Goal: Information Seeking & Learning: Find specific fact

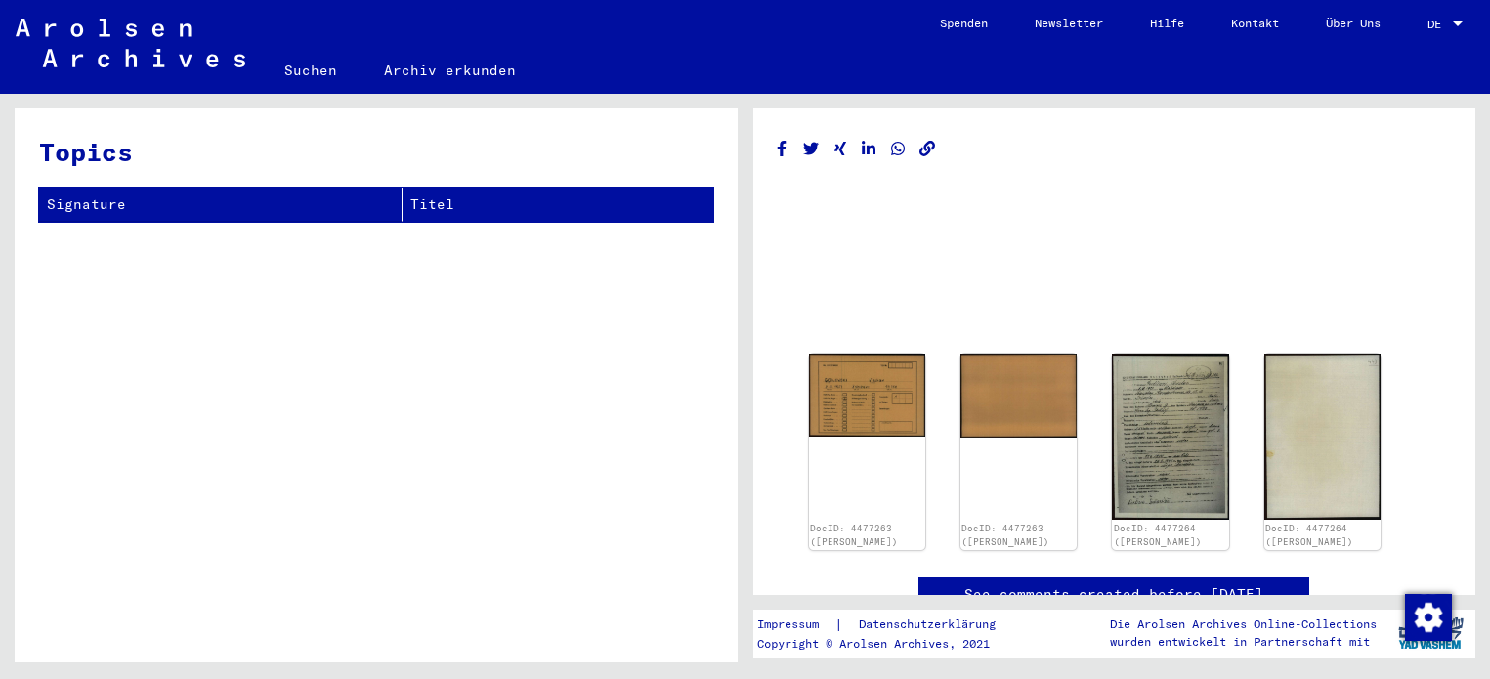
click at [1457, 26] on div at bounding box center [1458, 25] width 18 height 14
click at [1399, 36] on span "English" at bounding box center [1409, 34] width 48 height 15
click at [302, 73] on link "Search" at bounding box center [311, 70] width 100 height 47
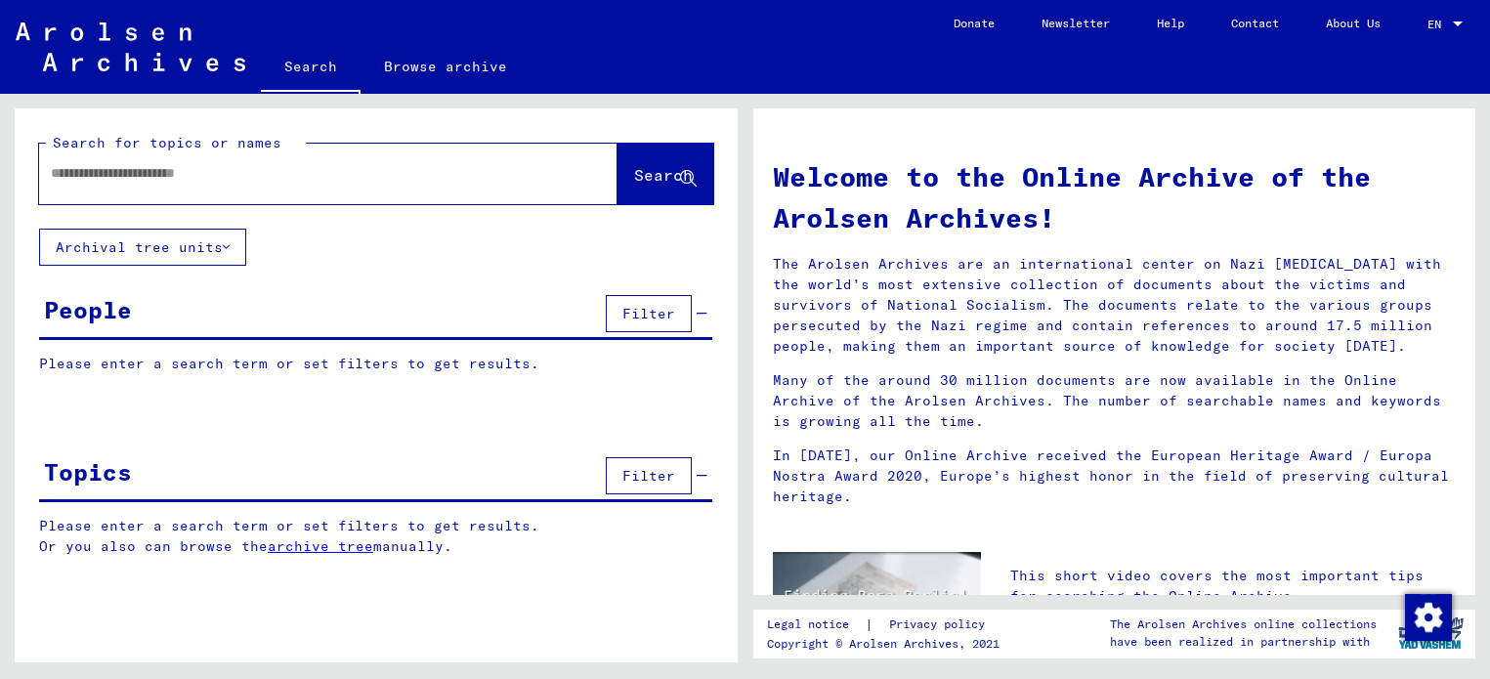
click at [317, 170] on input "text" at bounding box center [305, 173] width 508 height 21
click at [326, 168] on input "text" at bounding box center [305, 173] width 508 height 21
paste input "**********"
type input "**********"
click at [646, 148] on button "Search" at bounding box center [666, 174] width 96 height 61
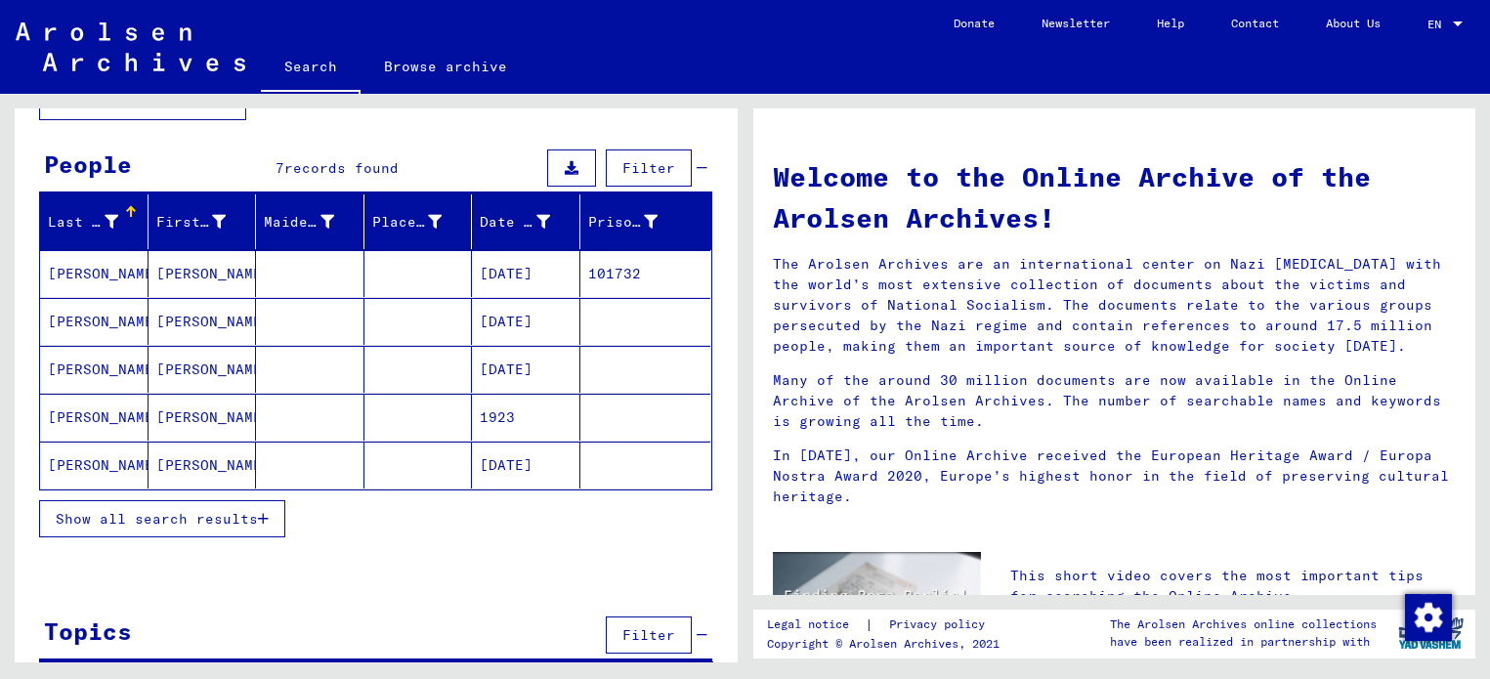
scroll to position [178, 0]
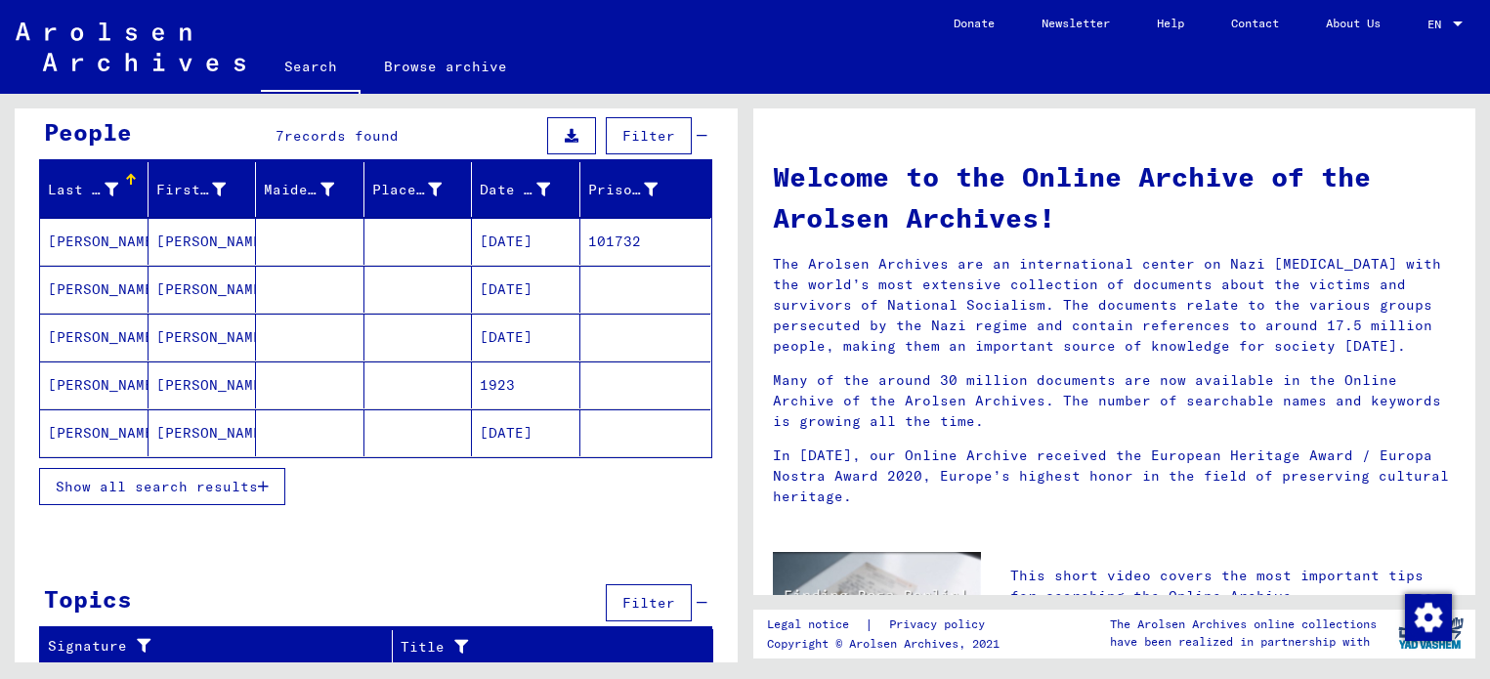
click at [176, 238] on mat-cell "[PERSON_NAME]" at bounding box center [203, 241] width 108 height 47
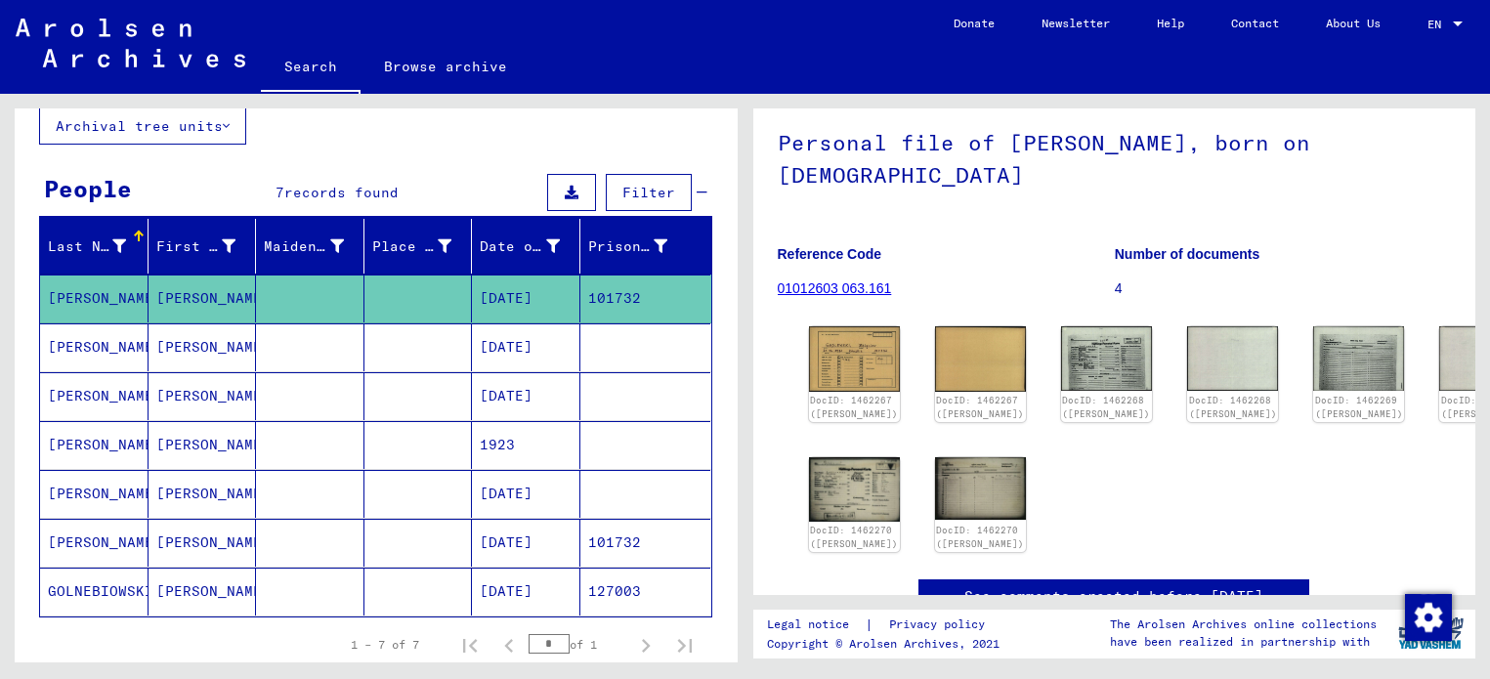
scroll to position [121, 0]
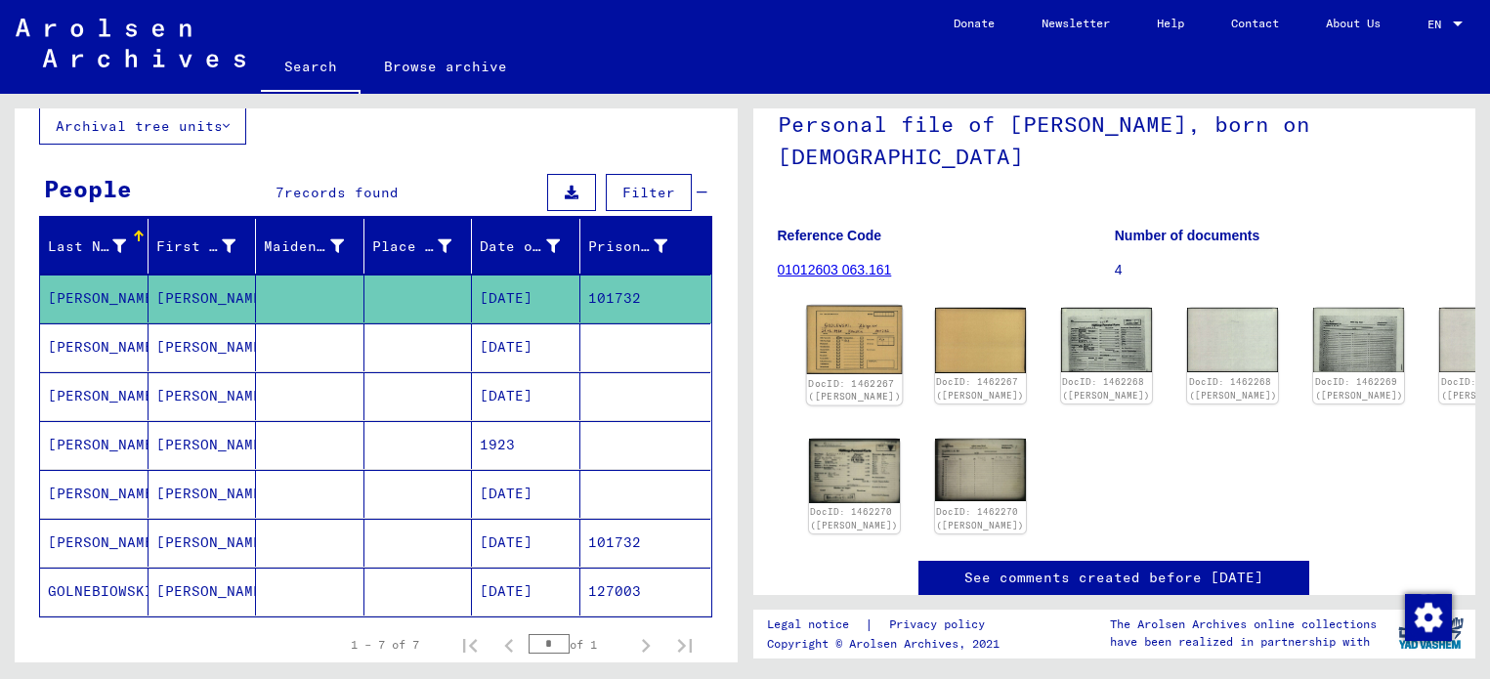
click at [828, 344] on img at bounding box center [854, 340] width 96 height 68
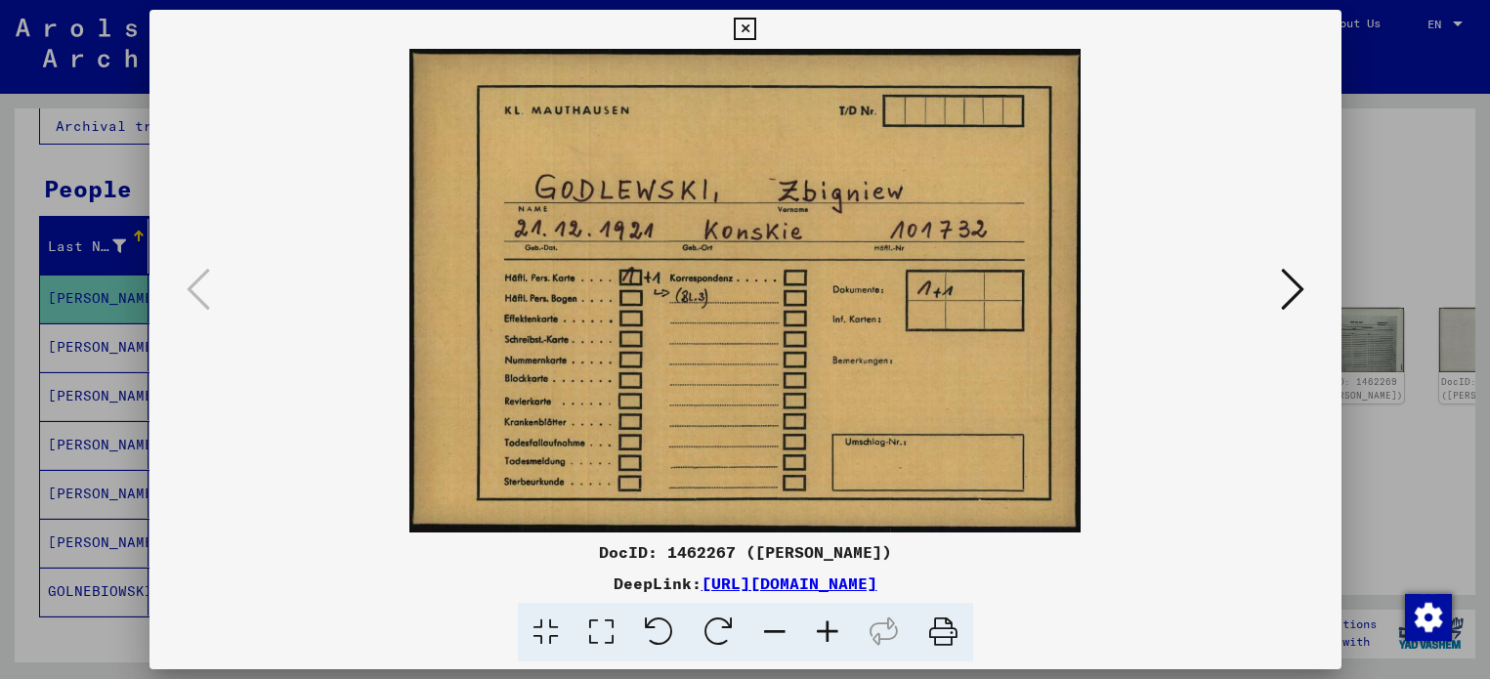
click at [1362, 256] on div at bounding box center [745, 339] width 1490 height 679
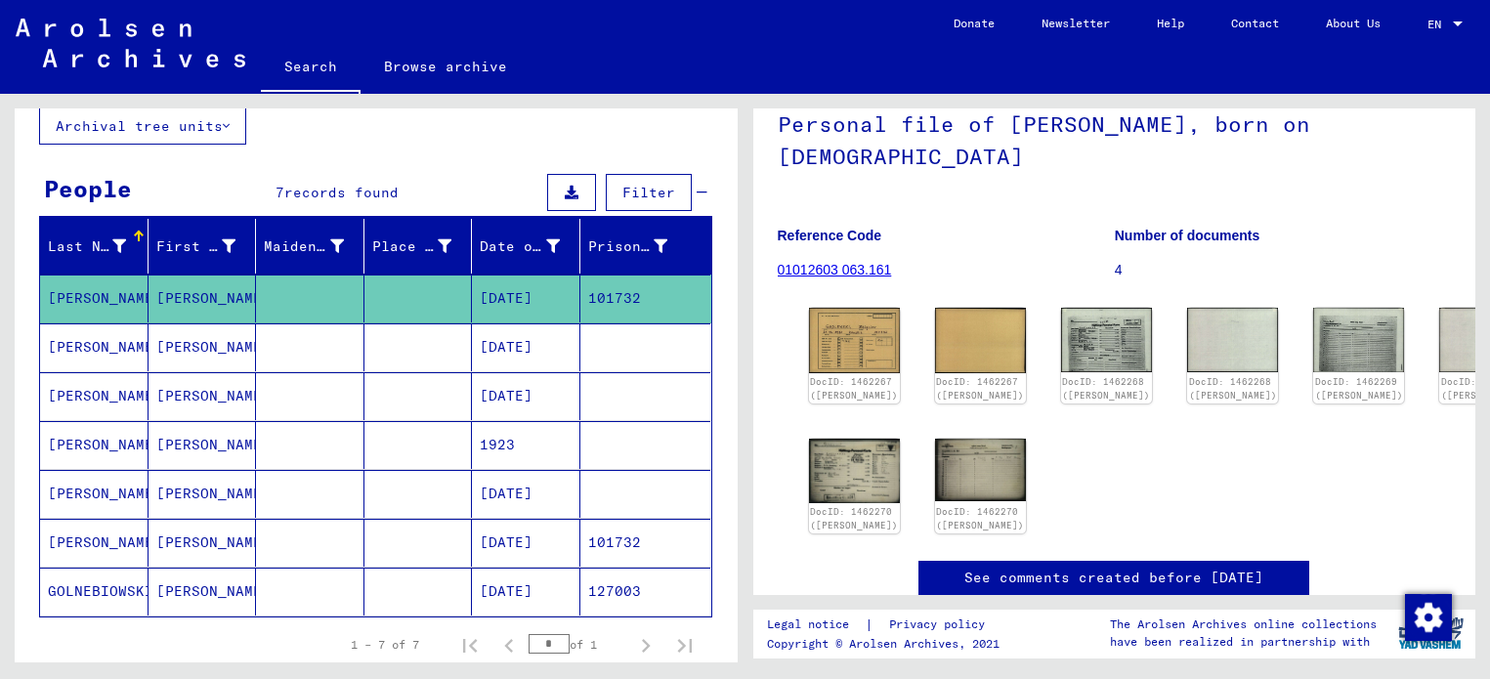
drag, startPoint x: 188, startPoint y: 342, endPoint x: 652, endPoint y: 98, distance: 524.6
click at [652, 98] on div "**********" at bounding box center [372, 378] width 745 height 569
click at [189, 355] on mat-cell "[PERSON_NAME]" at bounding box center [203, 347] width 108 height 48
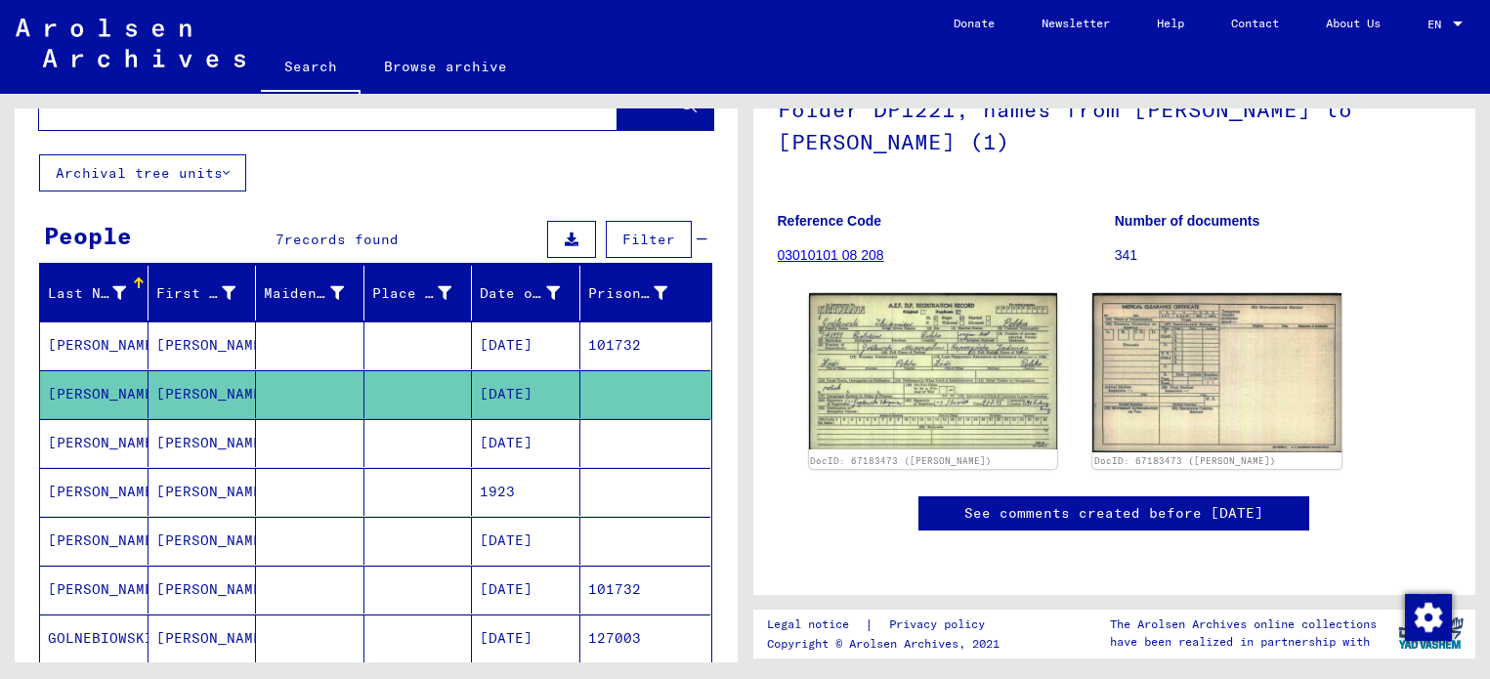
scroll to position [121, 0]
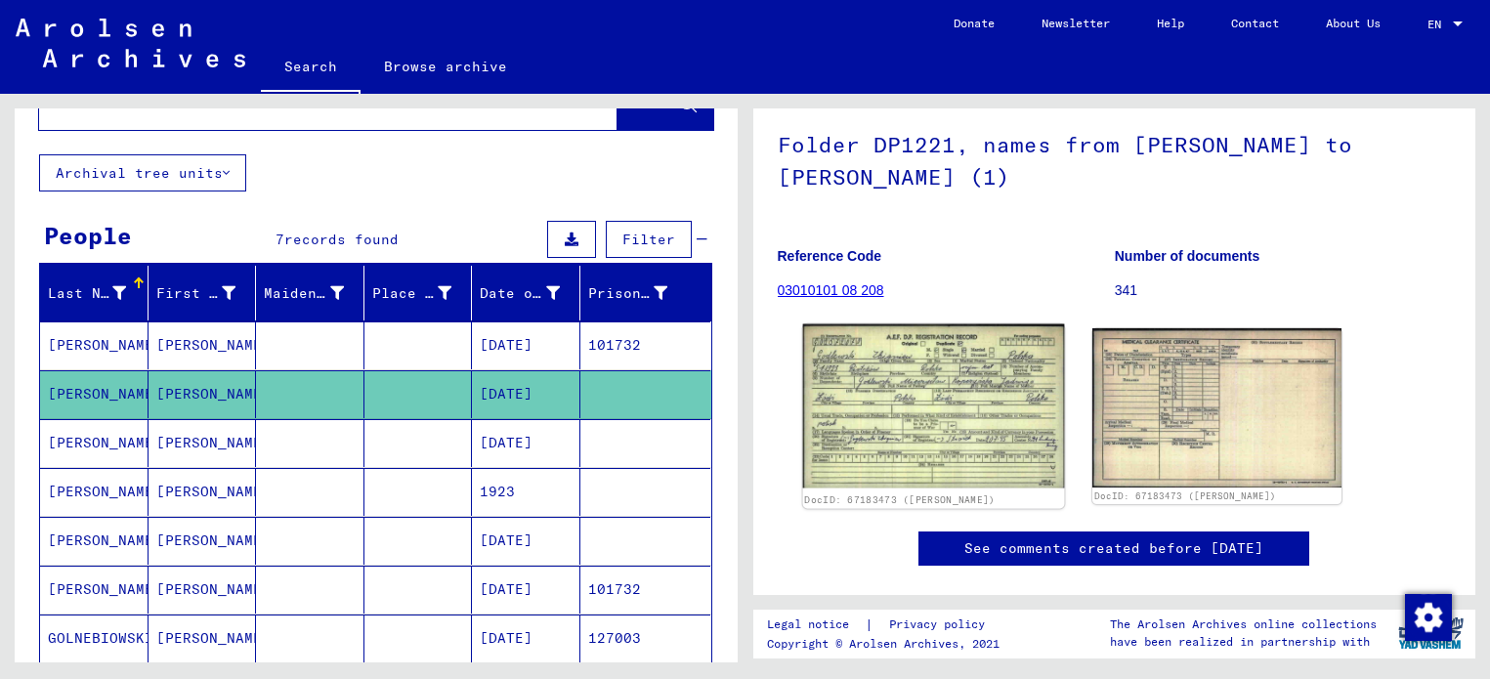
click at [936, 415] on img at bounding box center [932, 406] width 261 height 164
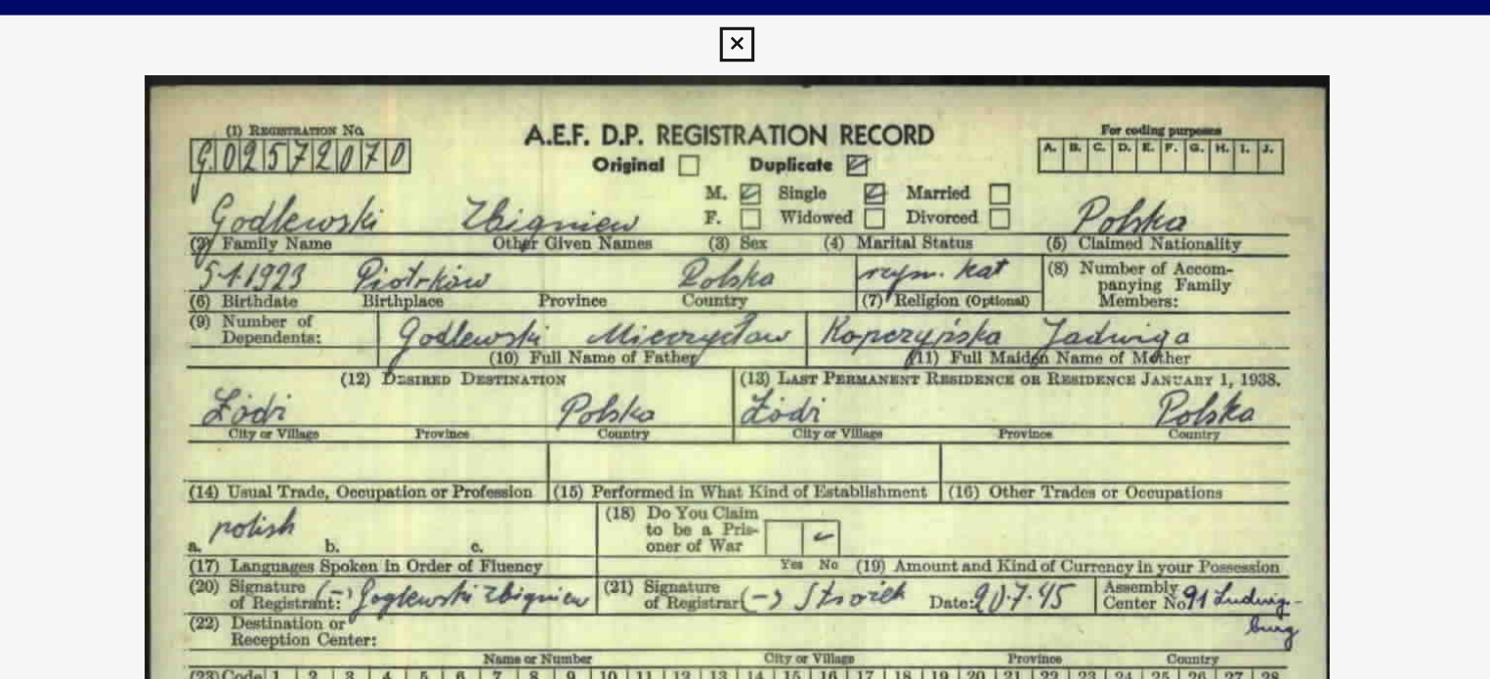
click at [738, 23] on icon at bounding box center [745, 29] width 22 height 23
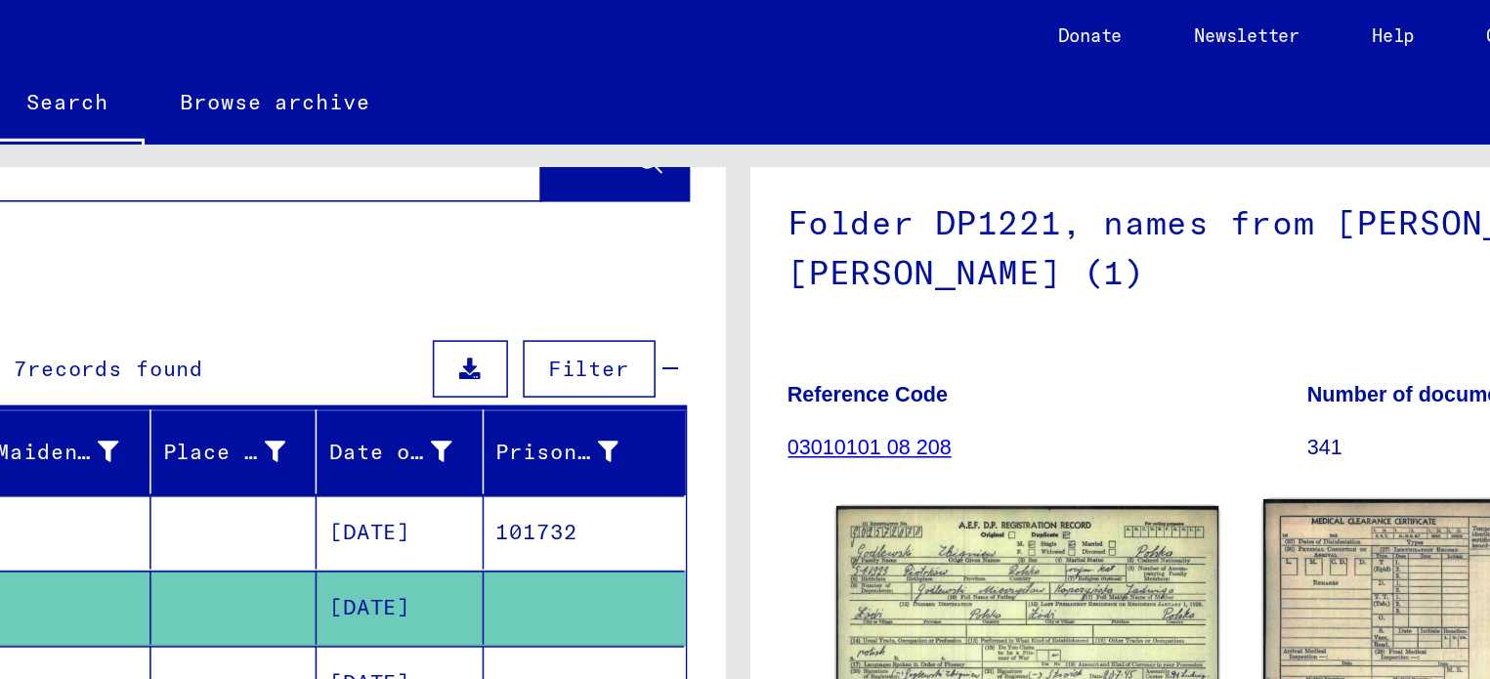
click at [1180, 409] on img at bounding box center [1217, 407] width 261 height 167
